Goal: Task Accomplishment & Management: Manage account settings

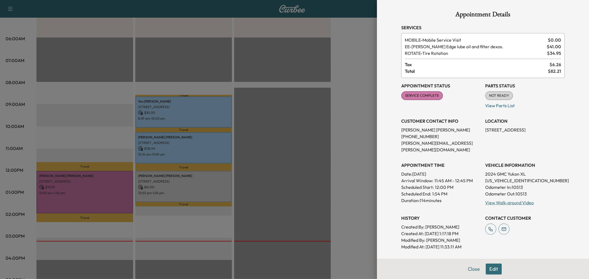
click at [272, 44] on div at bounding box center [294, 139] width 589 height 279
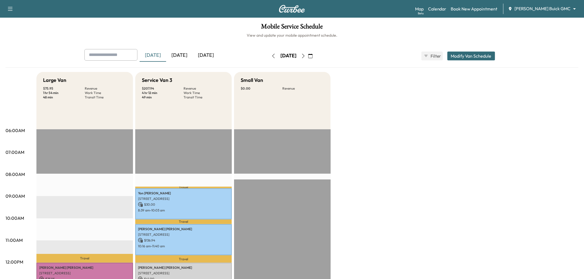
click at [182, 54] on div "[DATE]" at bounding box center [179, 55] width 26 height 13
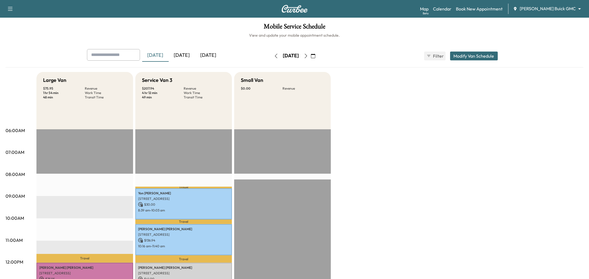
click at [182, 54] on div "[DATE]" at bounding box center [182, 55] width 26 height 13
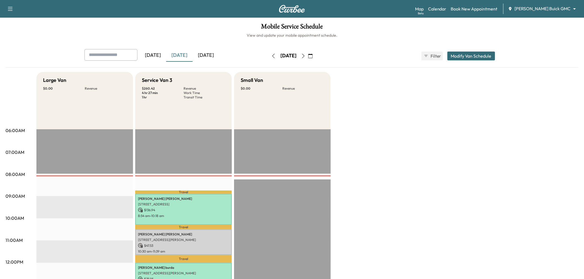
scroll to position [92, 0]
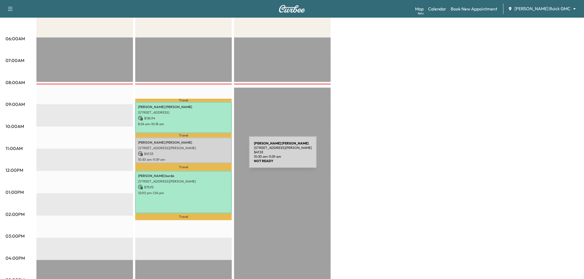
click at [208, 158] on p "10:30 am - 11:39 am" at bounding box center [183, 160] width 91 height 4
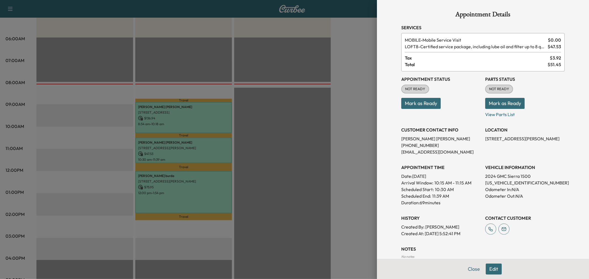
click at [271, 177] on div at bounding box center [294, 139] width 589 height 279
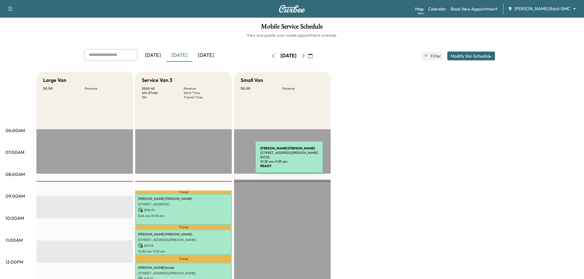
scroll to position [123, 0]
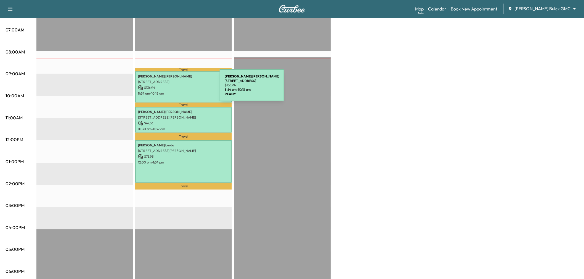
click at [178, 89] on p "$ 136.94" at bounding box center [183, 87] width 91 height 5
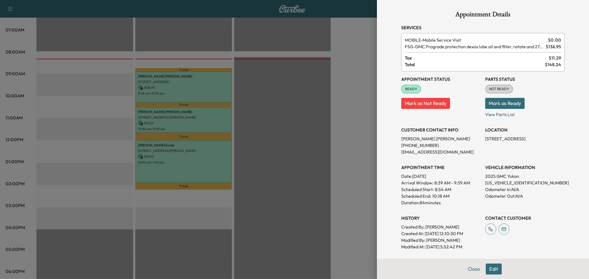
click at [187, 114] on div at bounding box center [294, 139] width 589 height 279
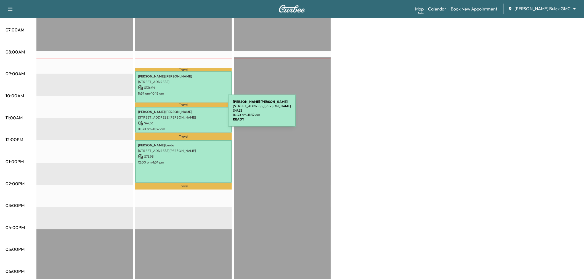
click at [187, 115] on p "3800 Gaylord Pkwy, Frisco, TX 75034, USA" at bounding box center [183, 117] width 91 height 4
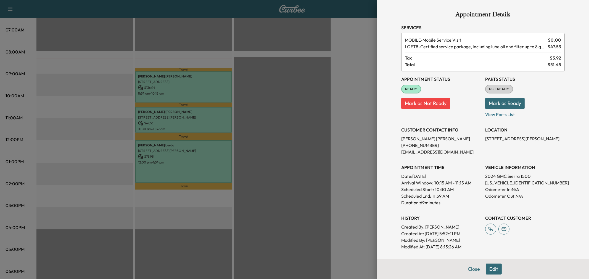
click at [183, 155] on div at bounding box center [294, 139] width 589 height 279
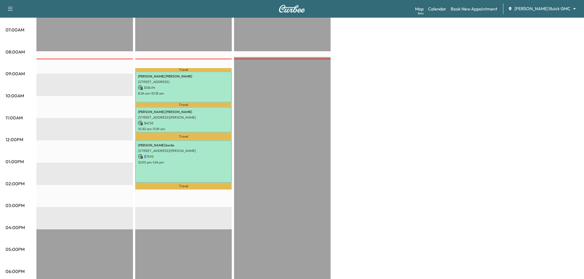
click at [183, 155] on p "$ 75.95" at bounding box center [183, 156] width 91 height 5
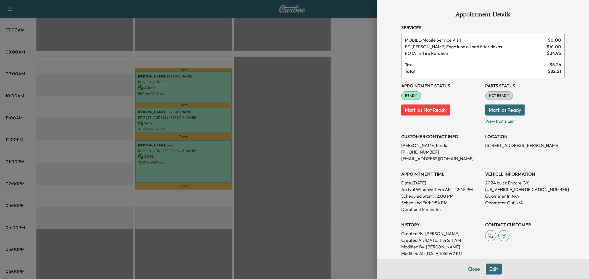
click at [186, 137] on div at bounding box center [294, 139] width 589 height 279
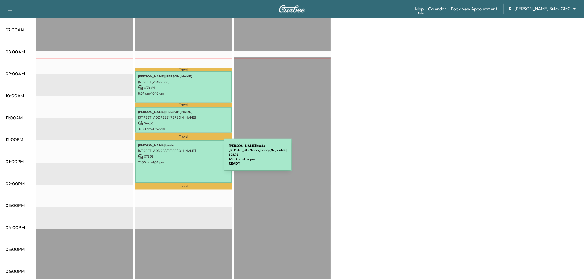
click at [182, 160] on p "12:00 pm - 1:54 pm" at bounding box center [183, 162] width 91 height 4
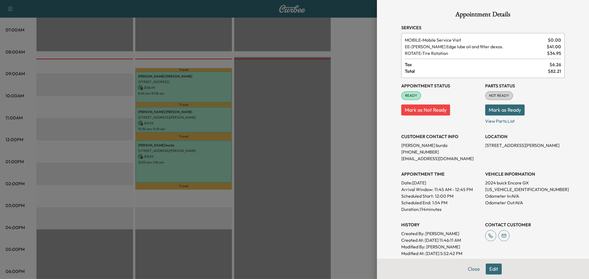
click at [193, 119] on div at bounding box center [294, 139] width 589 height 279
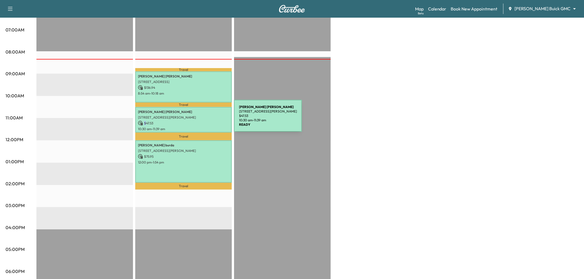
click at [193, 121] on p "$ 47.53" at bounding box center [183, 123] width 91 height 5
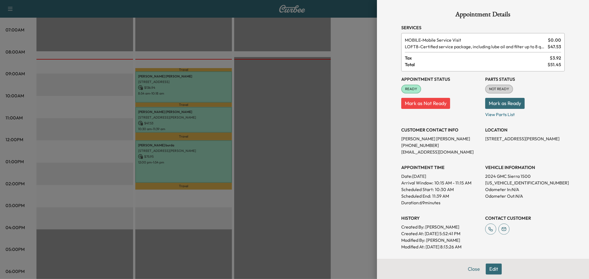
click at [169, 162] on div at bounding box center [294, 139] width 589 height 279
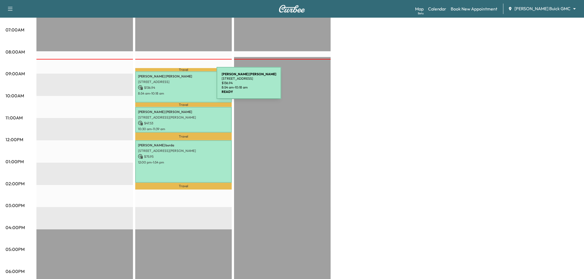
click at [175, 86] on p "$ 136.94" at bounding box center [183, 87] width 91 height 5
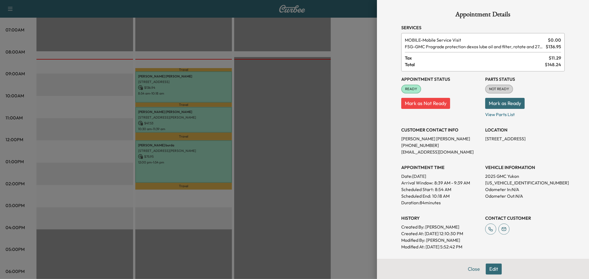
click at [188, 117] on div at bounding box center [294, 139] width 589 height 279
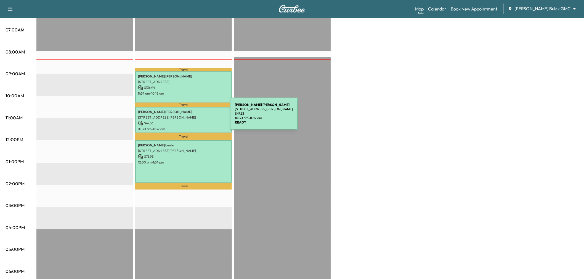
click at [188, 117] on p "3800 Gaylord Pkwy, Frisco, TX 75034, USA" at bounding box center [183, 117] width 91 height 4
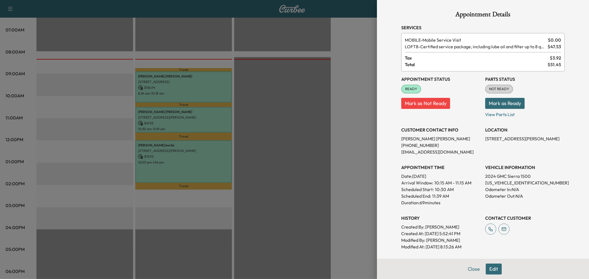
click at [305, 75] on div at bounding box center [294, 139] width 589 height 279
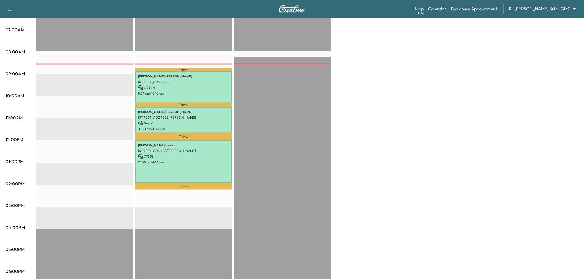
scroll to position [31, 0]
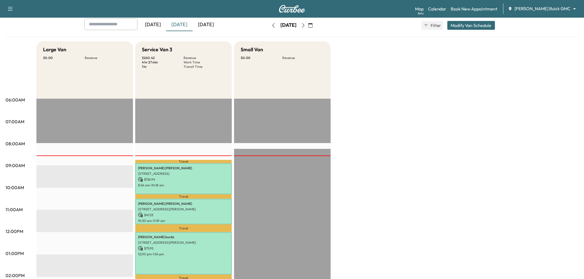
click at [211, 21] on div "[DATE]" at bounding box center [206, 24] width 26 height 13
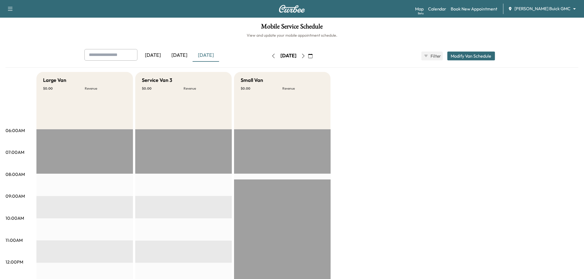
scroll to position [61, 0]
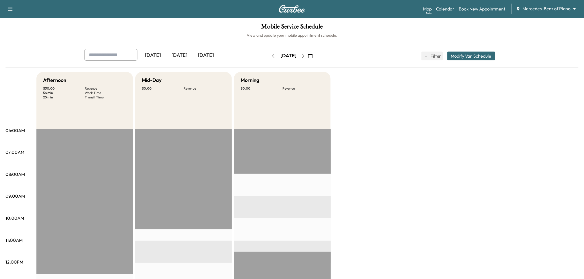
click at [212, 57] on div "[DATE]" at bounding box center [206, 55] width 26 height 13
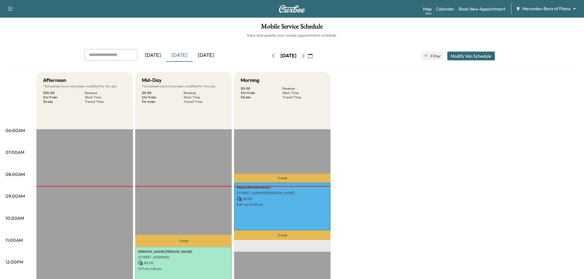
click at [201, 54] on div "[DATE]" at bounding box center [206, 55] width 26 height 13
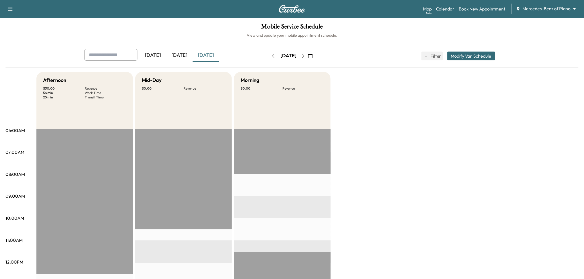
click at [313, 55] on icon "button" at bounding box center [310, 56] width 4 height 4
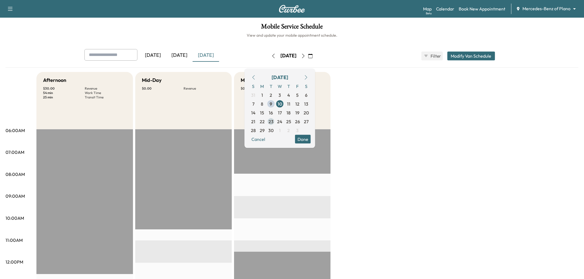
click at [273, 120] on span "23" at bounding box center [270, 121] width 5 height 7
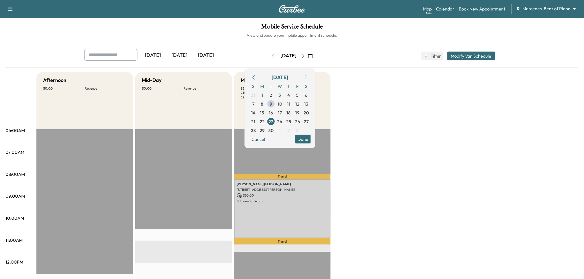
click at [311, 138] on button "Done" at bounding box center [303, 139] width 16 height 9
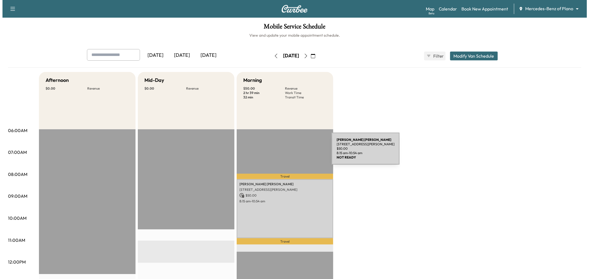
scroll to position [31, 0]
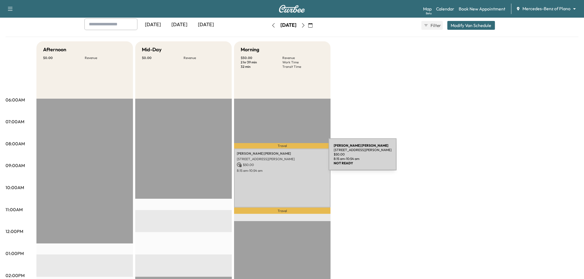
click at [297, 179] on div "mason seesing 4025 Winsor Dr, Farmers Branch, TX 75244, USA $ 50.00 8:15 am - 1…" at bounding box center [282, 178] width 97 height 59
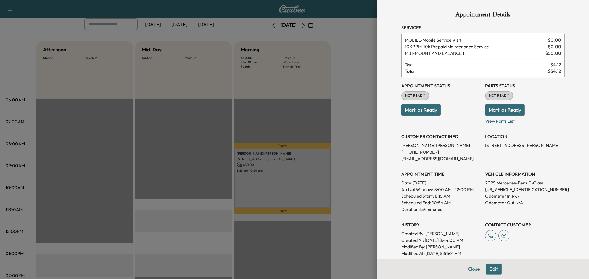
scroll to position [99, 0]
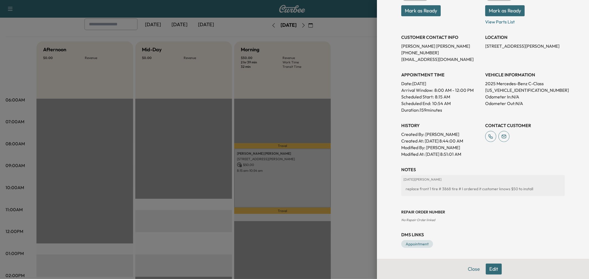
click at [494, 269] on button "Edit" at bounding box center [493, 269] width 16 height 11
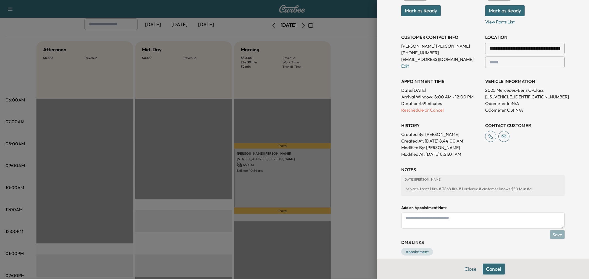
click at [455, 227] on textarea at bounding box center [482, 221] width 163 height 16
type textarea "**********"
click at [560, 236] on div "**********" at bounding box center [482, 78] width 177 height 378
click at [550, 235] on button "Save" at bounding box center [557, 234] width 15 height 9
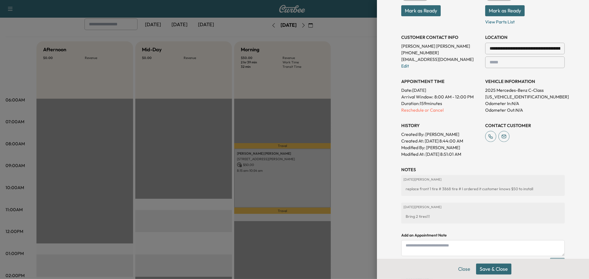
scroll to position [147, 0]
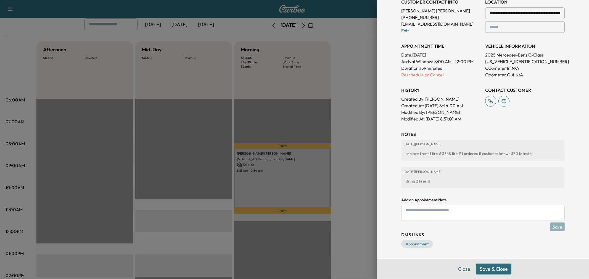
click at [460, 268] on button "Close" at bounding box center [463, 269] width 19 height 11
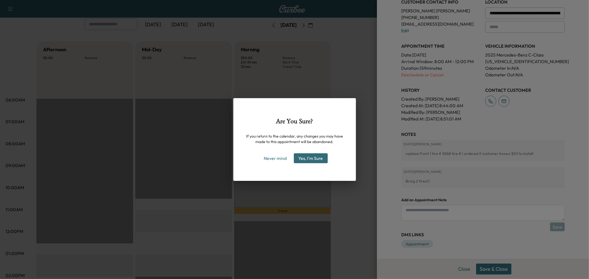
click at [305, 159] on button "Yes, I'm Sure" at bounding box center [311, 158] width 34 height 10
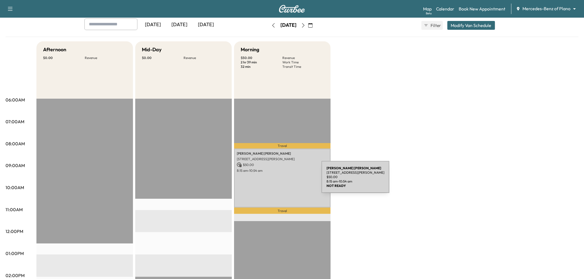
click at [280, 180] on div "mason seesing 4025 Winsor Dr, Farmers Branch, TX 75244, USA $ 50.00 8:15 am - 1…" at bounding box center [282, 178] width 97 height 59
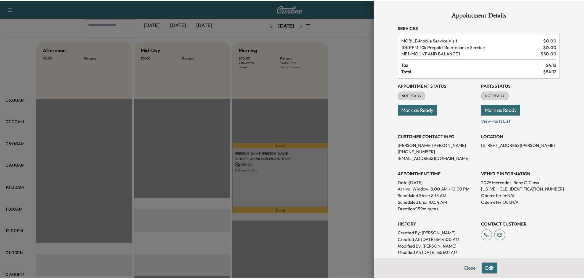
scroll to position [99, 0]
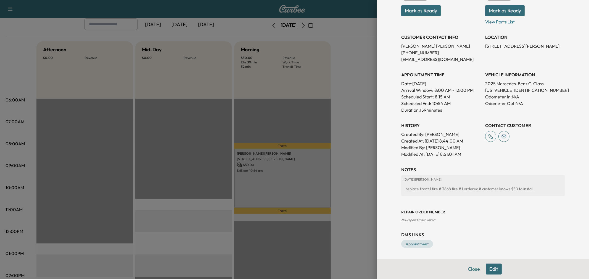
click at [349, 94] on div at bounding box center [294, 139] width 589 height 279
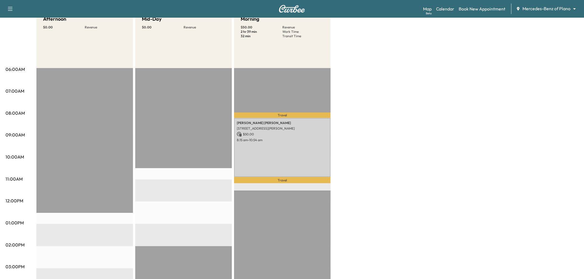
scroll to position [0, 0]
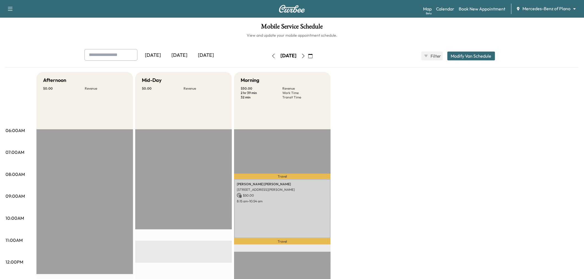
click at [209, 54] on div "[DATE]" at bounding box center [206, 55] width 26 height 13
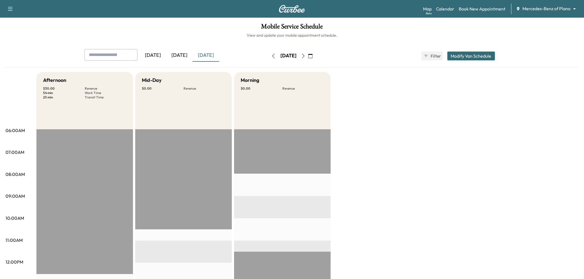
click at [178, 59] on div "[DATE]" at bounding box center [179, 55] width 26 height 13
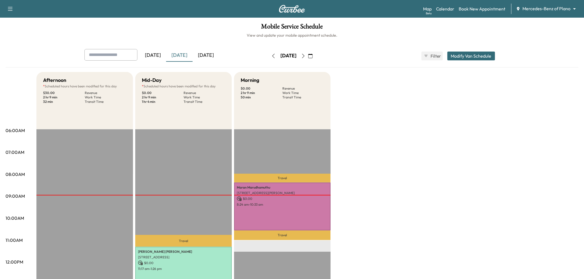
click at [211, 51] on div "[DATE]" at bounding box center [206, 55] width 26 height 13
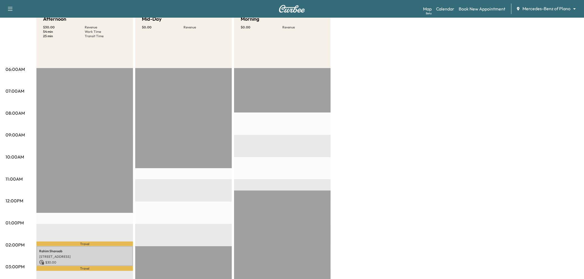
scroll to position [123, 0]
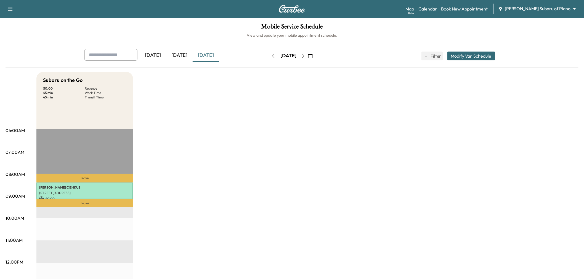
click at [180, 53] on div "[DATE]" at bounding box center [179, 55] width 26 height 13
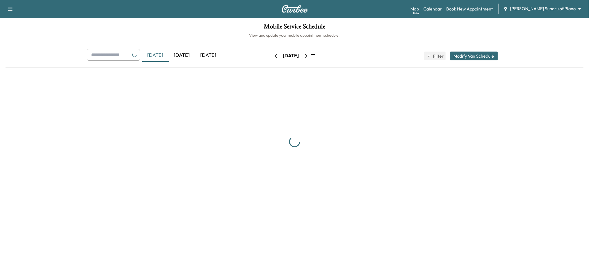
click at [182, 55] on div "[DATE]" at bounding box center [182, 55] width 26 height 13
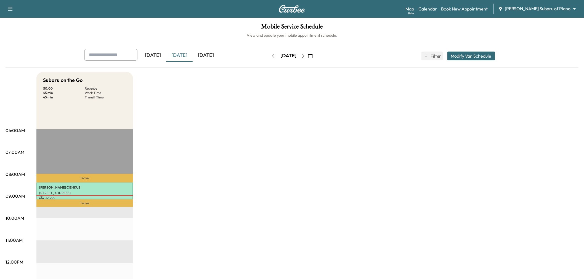
click at [201, 55] on div "[DATE]" at bounding box center [206, 55] width 26 height 13
